Goal: Information Seeking & Learning: Learn about a topic

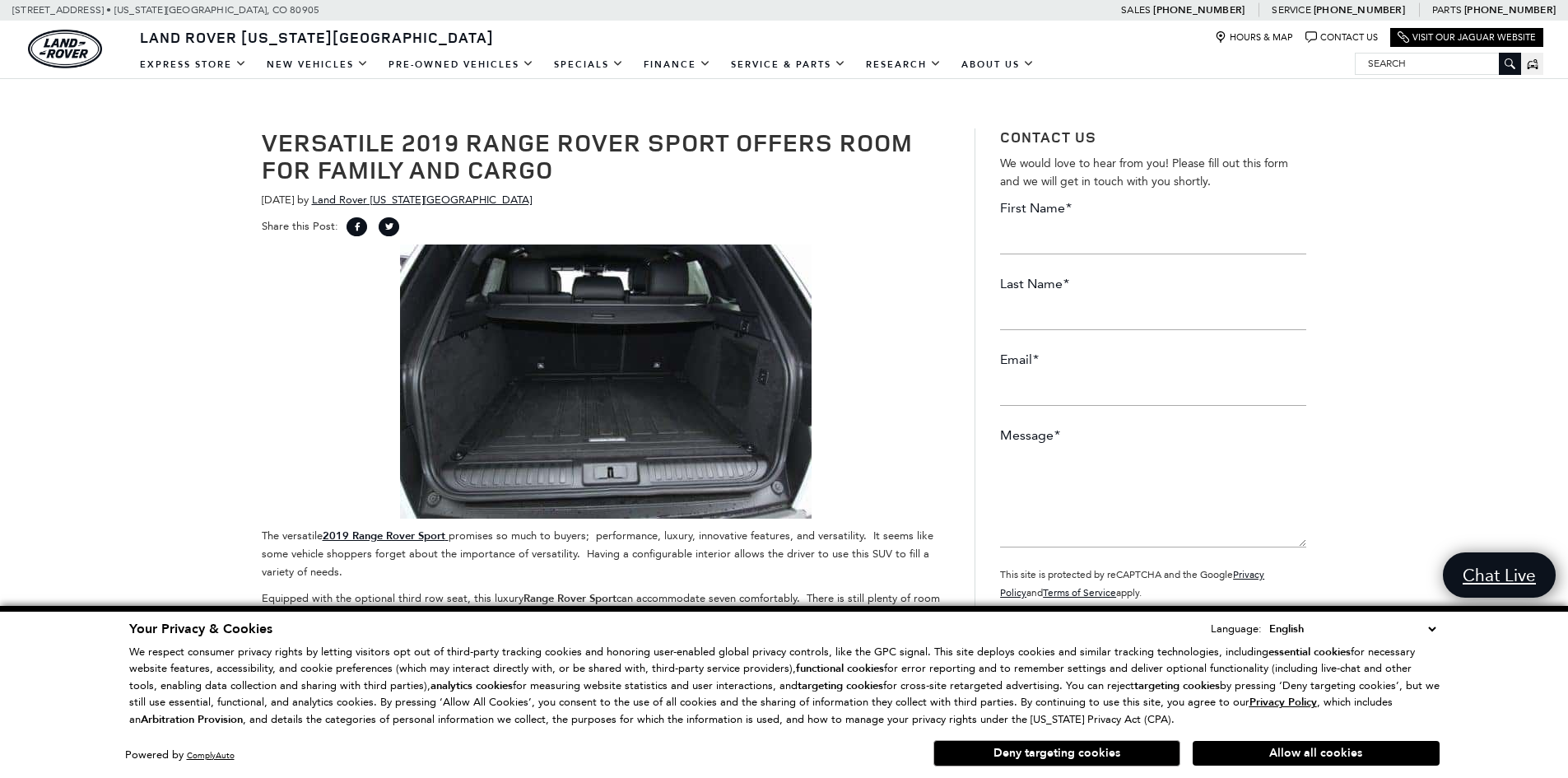
drag, startPoint x: 1305, startPoint y: 751, endPoint x: 1302, endPoint y: 740, distance: 11.4
click at [1305, 751] on button "Allow all cookies" at bounding box center [1317, 753] width 247 height 25
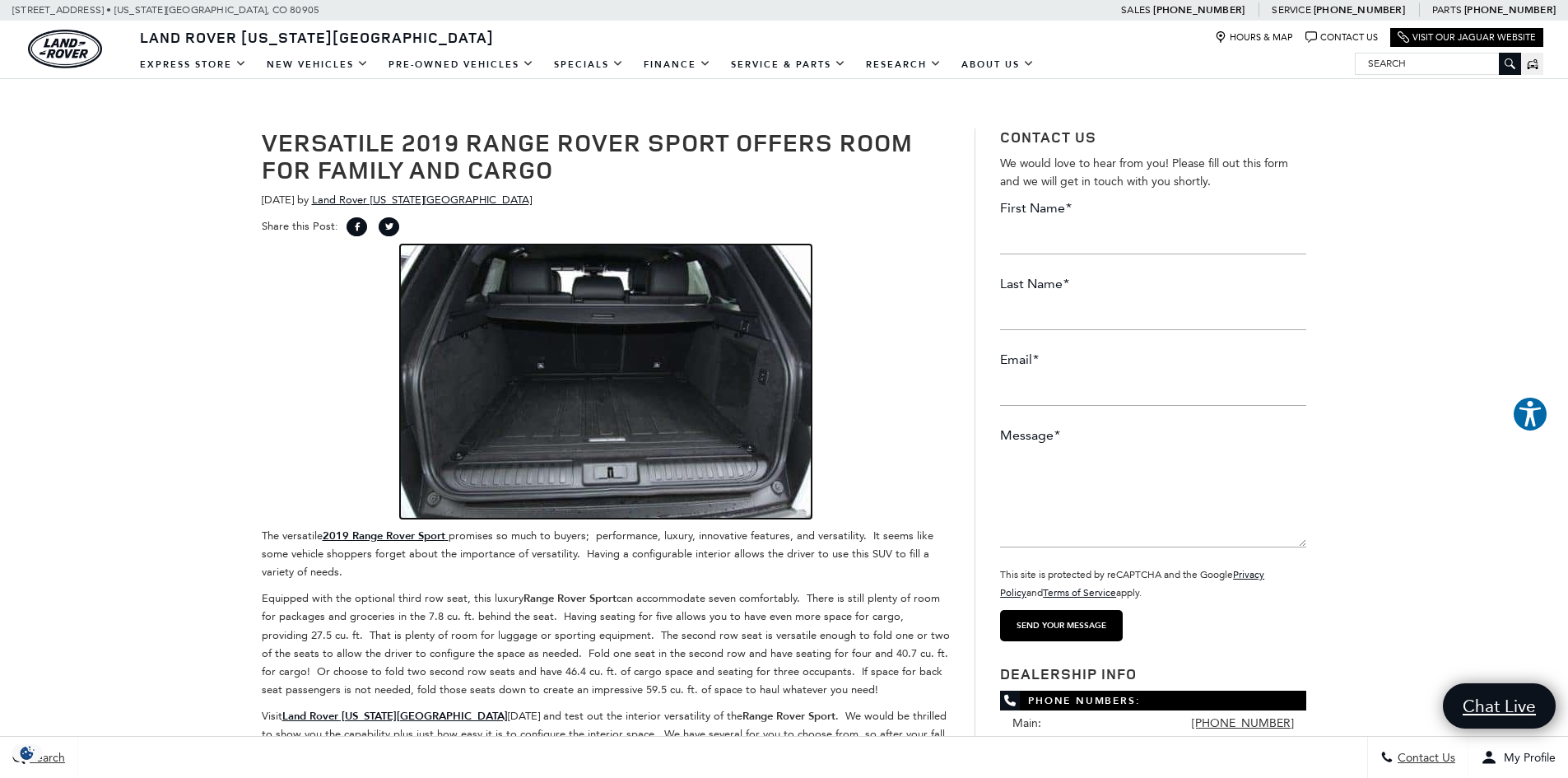
click at [582, 361] on img at bounding box center [605, 381] width 411 height 274
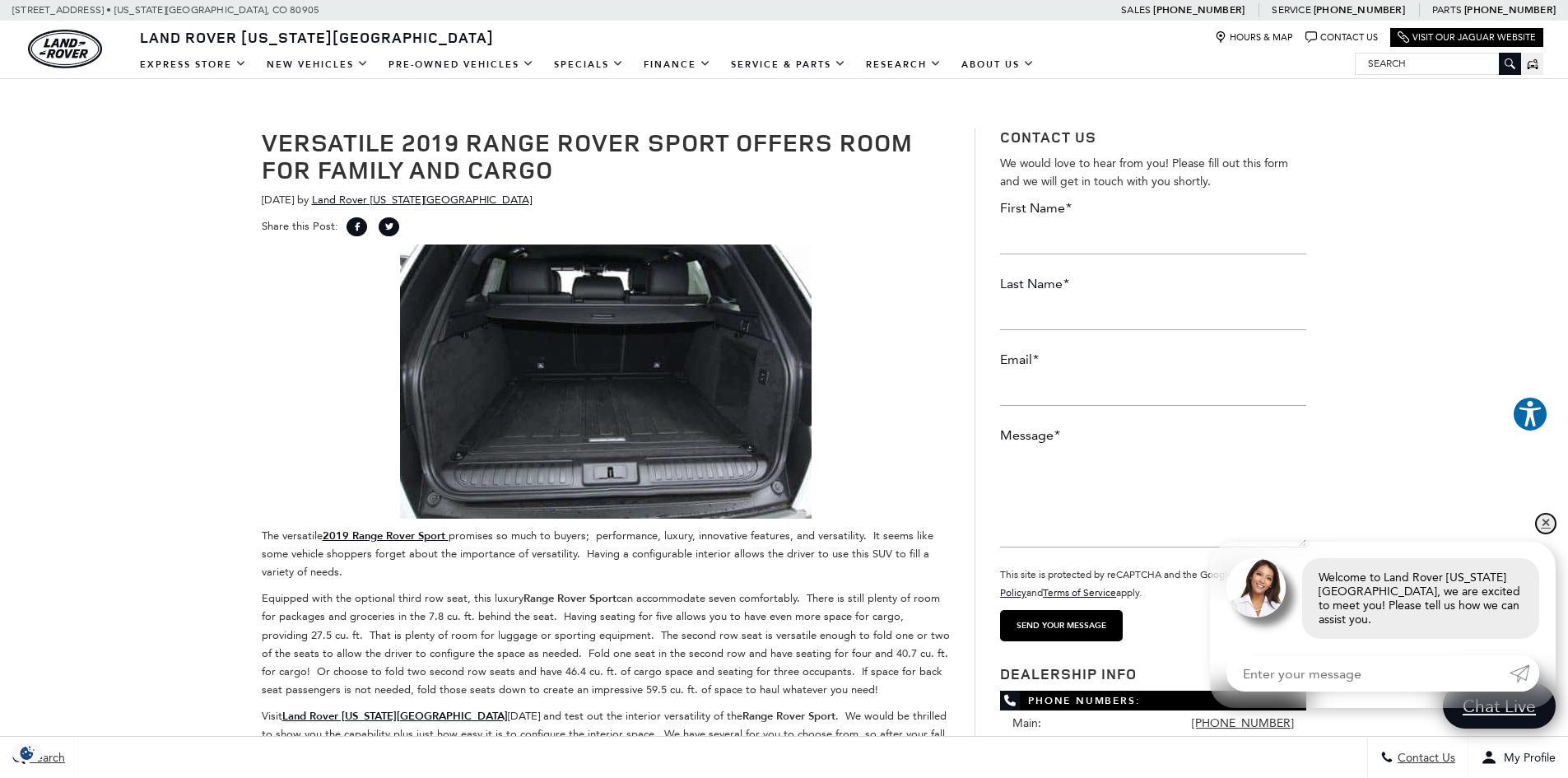
click at [1551, 534] on link "✕" at bounding box center [1546, 523] width 19 height 19
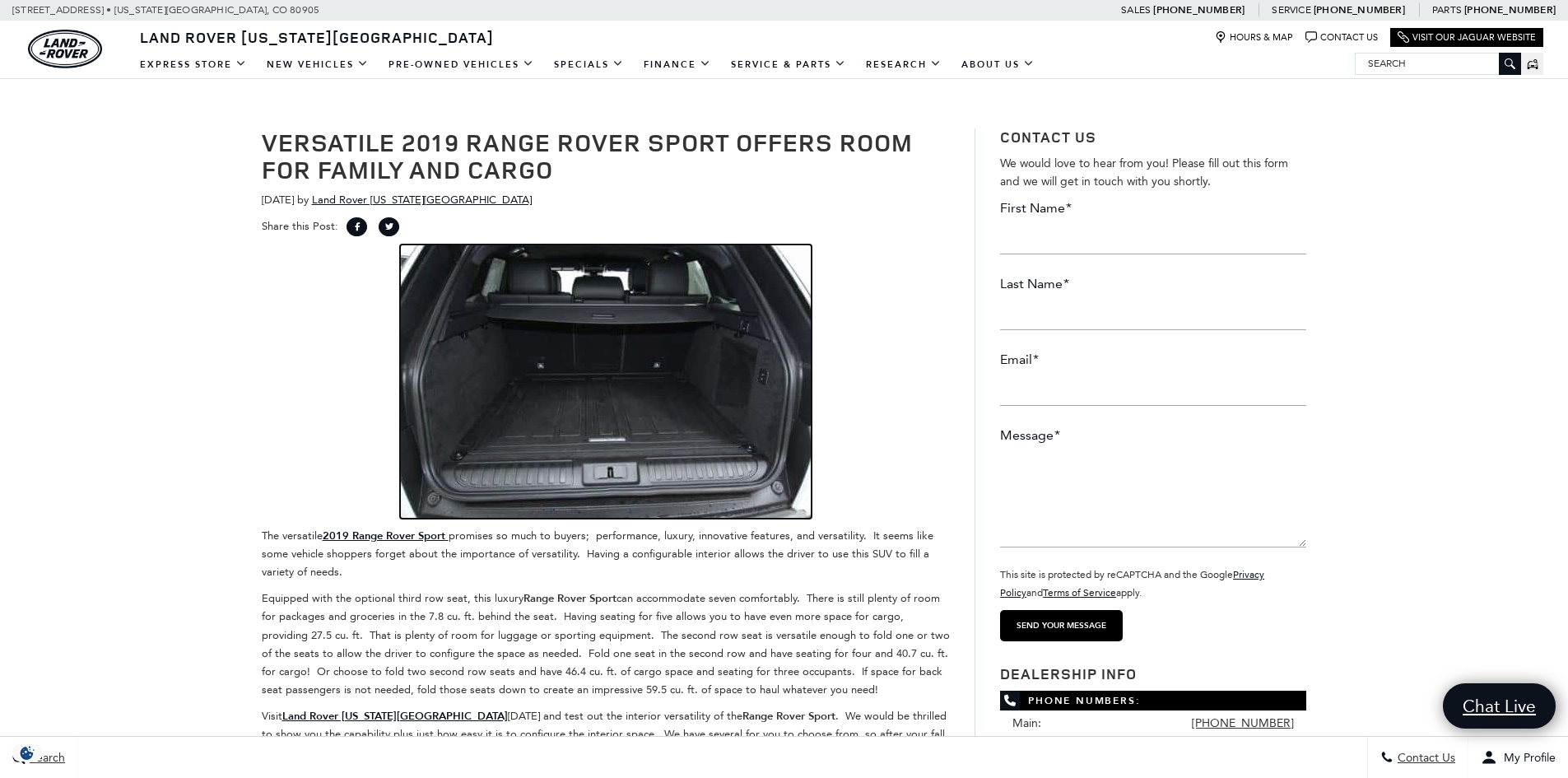
click at [603, 358] on img at bounding box center [605, 381] width 411 height 274
